Goal: Find specific page/section: Find specific page/section

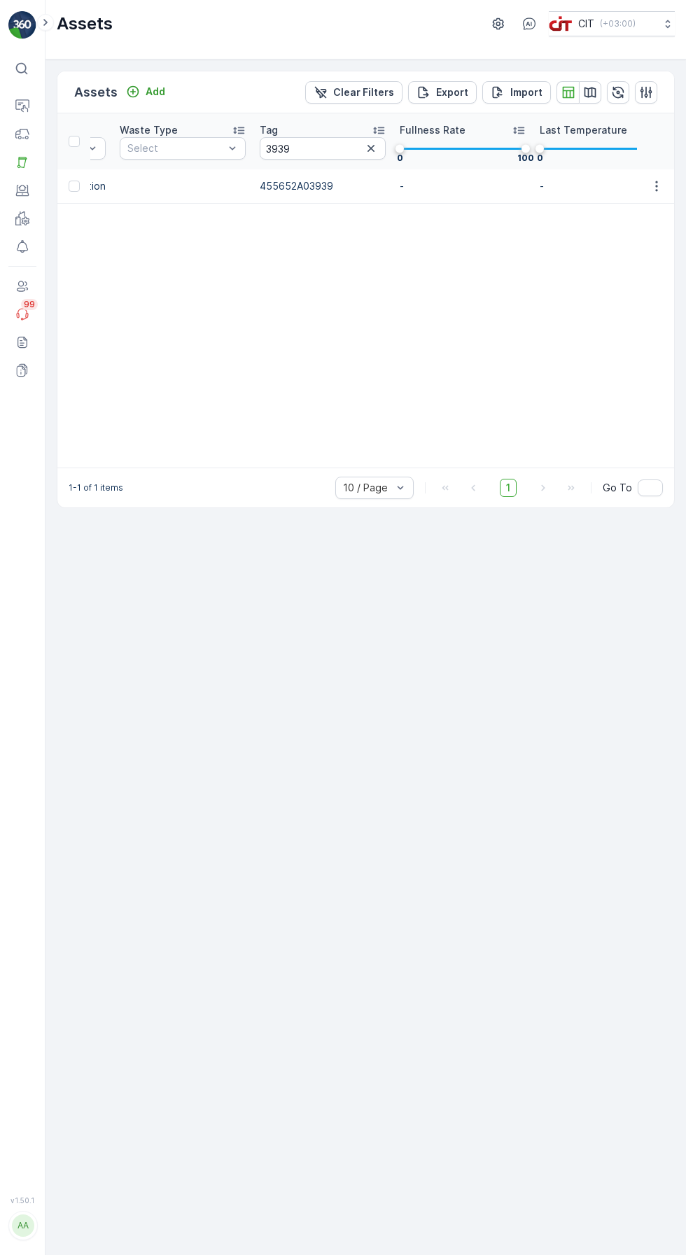
scroll to position [0, 1102]
click at [363, 148] on icon "button" at bounding box center [366, 148] width 7 height 7
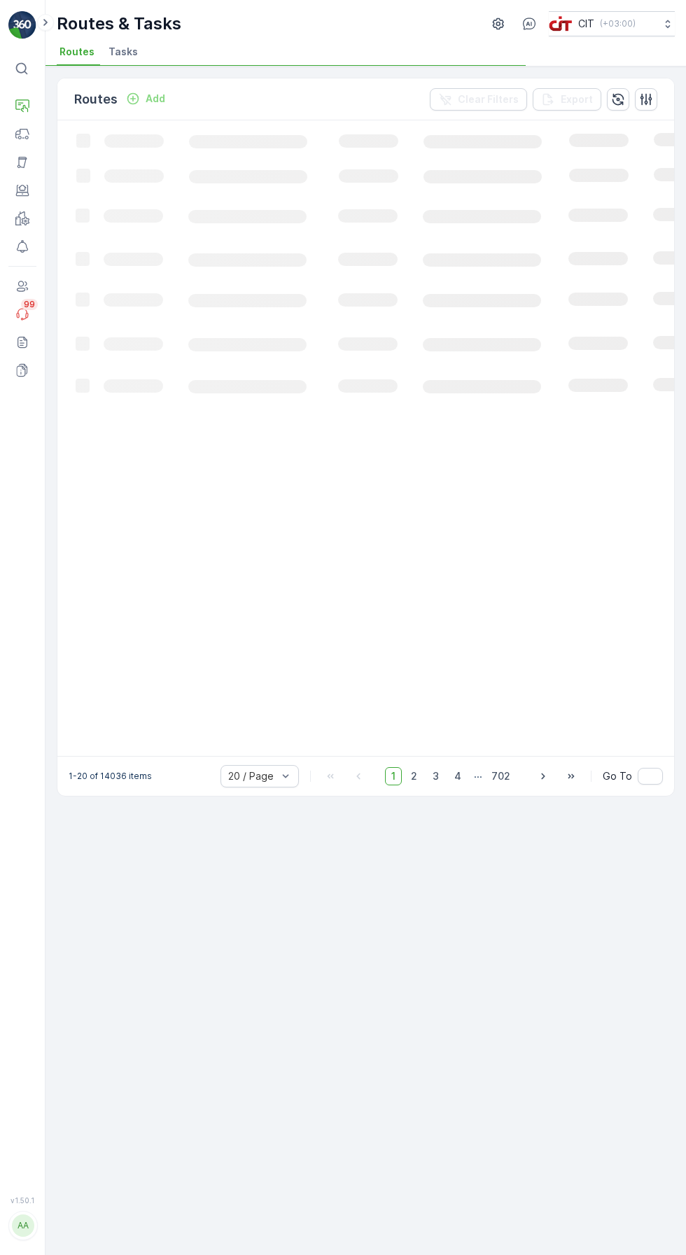
click at [25, 108] on icon at bounding box center [22, 106] width 14 height 14
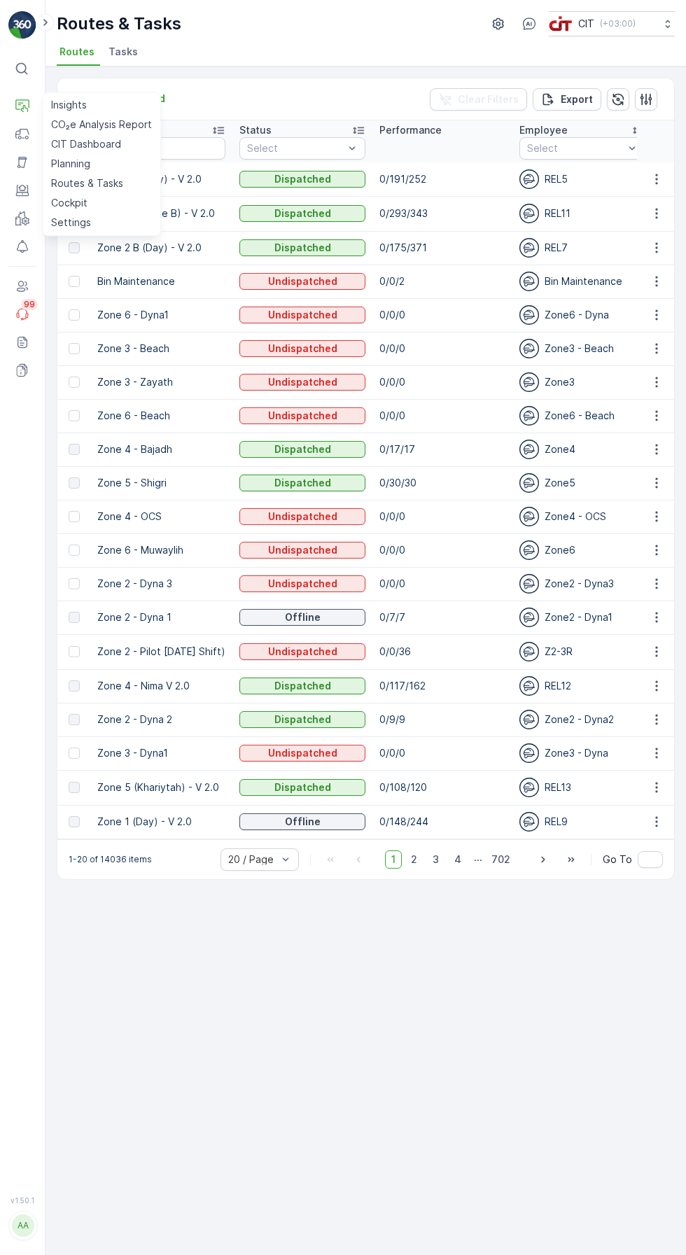
click at [120, 160] on link "Planning" at bounding box center [101, 164] width 112 height 20
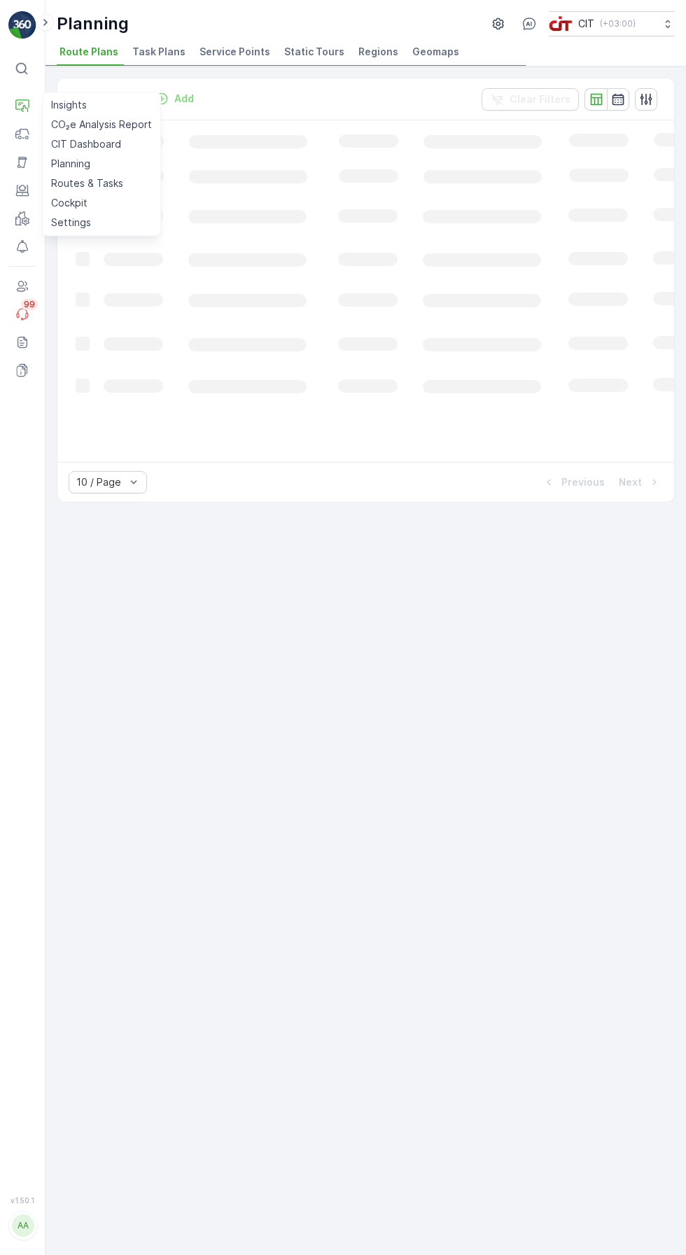
click at [230, 59] on li "Service Points" at bounding box center [236, 54] width 79 height 24
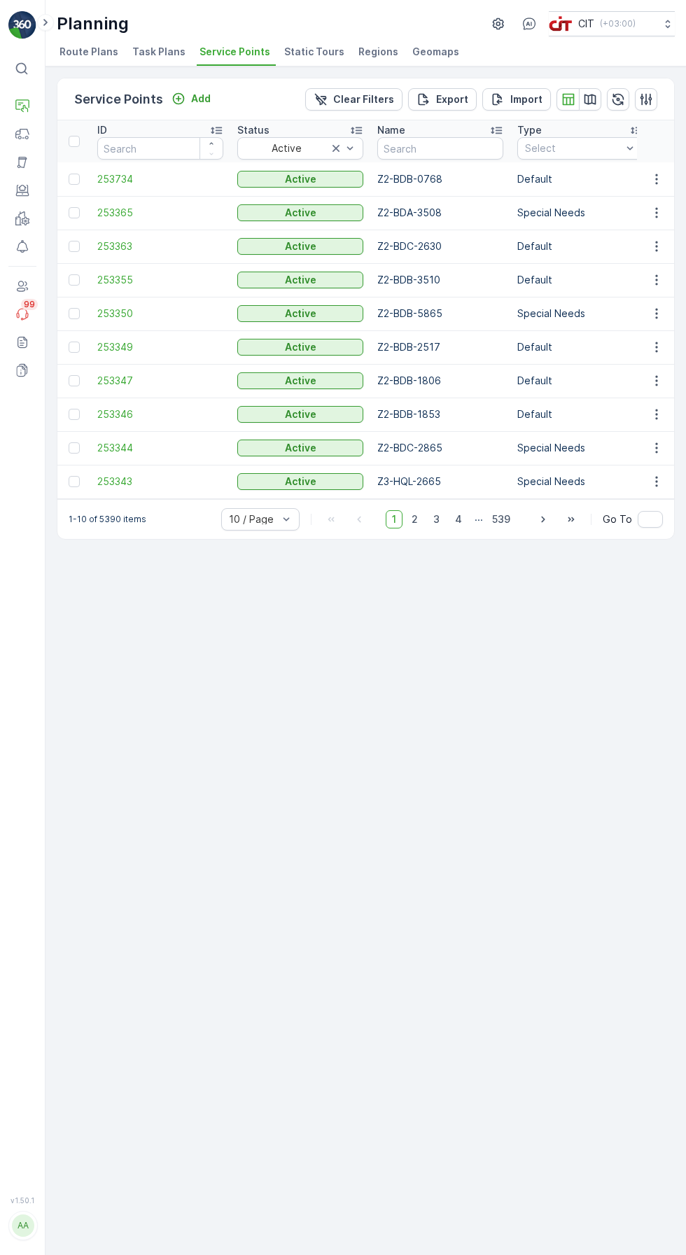
click at [582, 100] on button "button" at bounding box center [590, 99] width 22 height 22
click at [590, 97] on icon "button" at bounding box center [590, 99] width 14 height 14
